Goal: Information Seeking & Learning: Learn about a topic

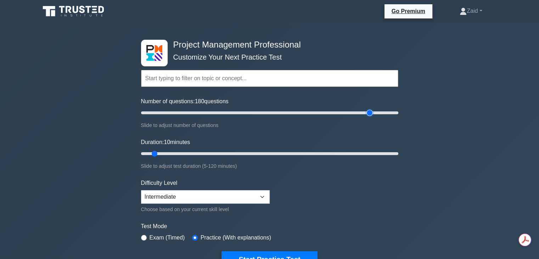
type input "180"
click at [370, 111] on input "Number of questions: 180 questions" at bounding box center [269, 112] width 257 height 9
type input "120"
click at [396, 152] on input "Duration: 120 minutes" at bounding box center [269, 153] width 257 height 9
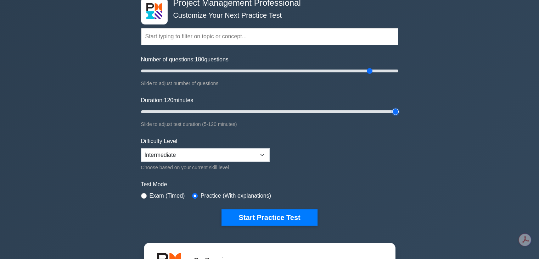
scroll to position [52, 0]
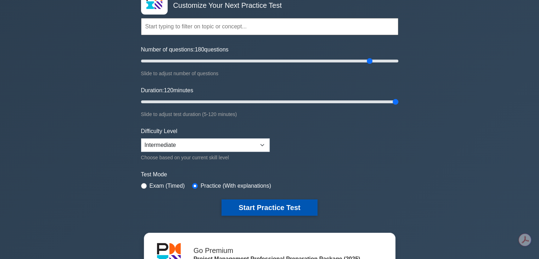
click at [290, 203] on button "Start Practice Test" at bounding box center [270, 207] width 96 height 16
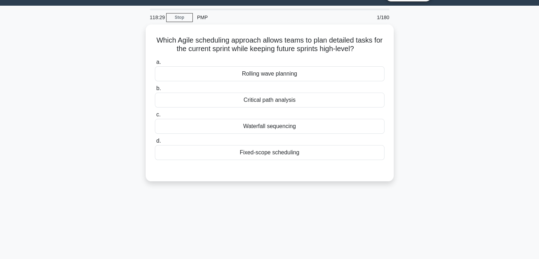
scroll to position [17, 0]
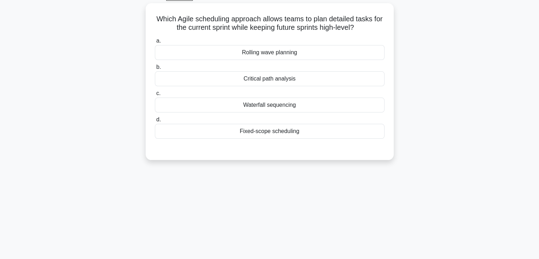
scroll to position [39, 0]
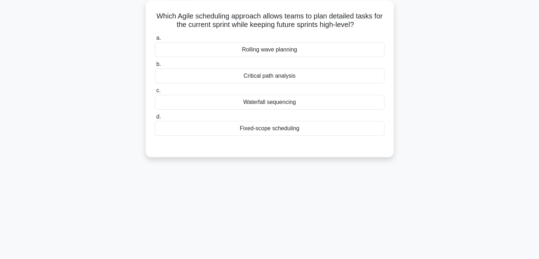
click at [250, 104] on div "Waterfall sequencing" at bounding box center [270, 102] width 230 height 15
click at [155, 93] on input "c. Waterfall sequencing" at bounding box center [155, 90] width 0 height 5
click at [261, 51] on div "Rolling wave planning" at bounding box center [270, 49] width 230 height 15
click at [155, 40] on input "a. Rolling wave planning" at bounding box center [155, 38] width 0 height 5
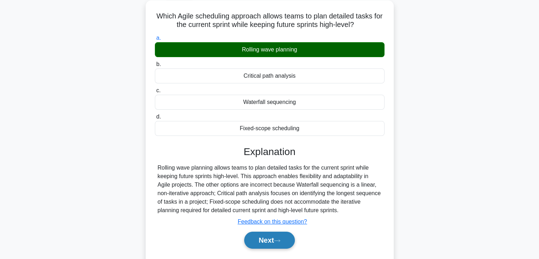
click at [267, 236] on button "Next" at bounding box center [269, 240] width 51 height 17
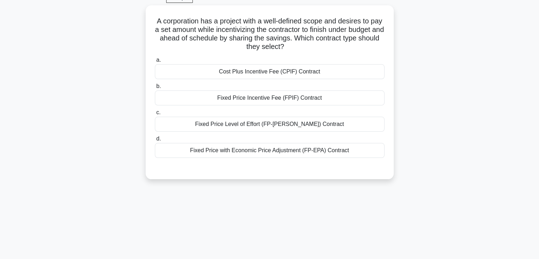
scroll to position [45, 0]
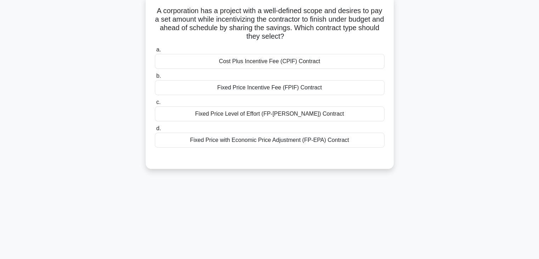
click at [199, 88] on div "Fixed Price Incentive Fee (FPIF) Contract" at bounding box center [270, 87] width 230 height 15
click at [155, 78] on input "b. Fixed Price Incentive Fee (FPIF) Contract" at bounding box center [155, 76] width 0 height 5
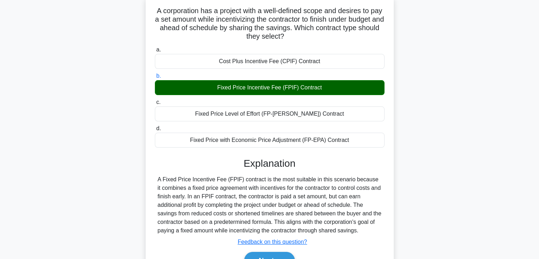
scroll to position [124, 0]
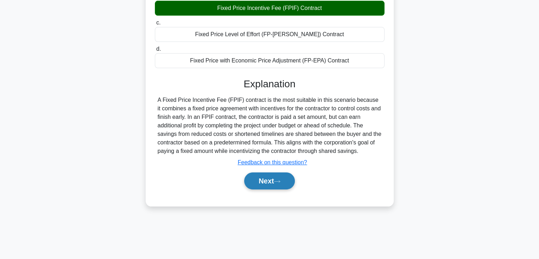
click at [280, 180] on icon at bounding box center [277, 181] width 6 height 4
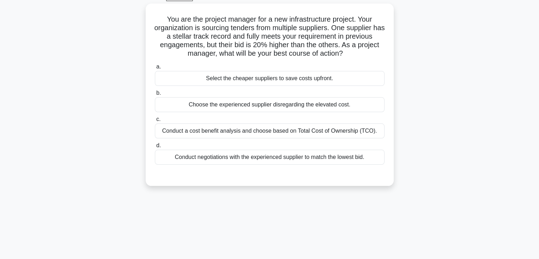
scroll to position [0, 0]
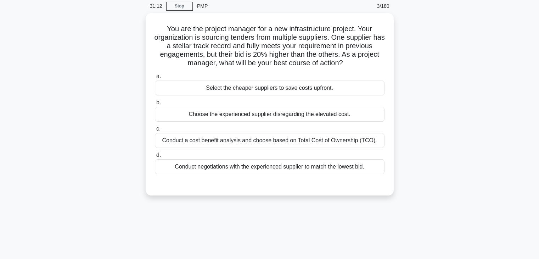
scroll to position [6, 0]
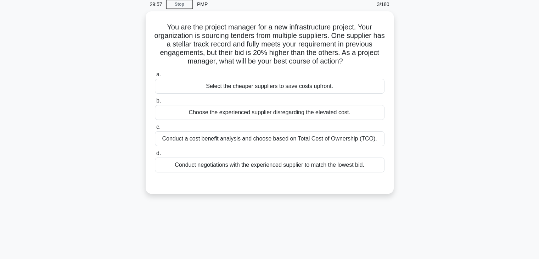
scroll to position [34, 0]
